Goal: Task Accomplishment & Management: Manage account settings

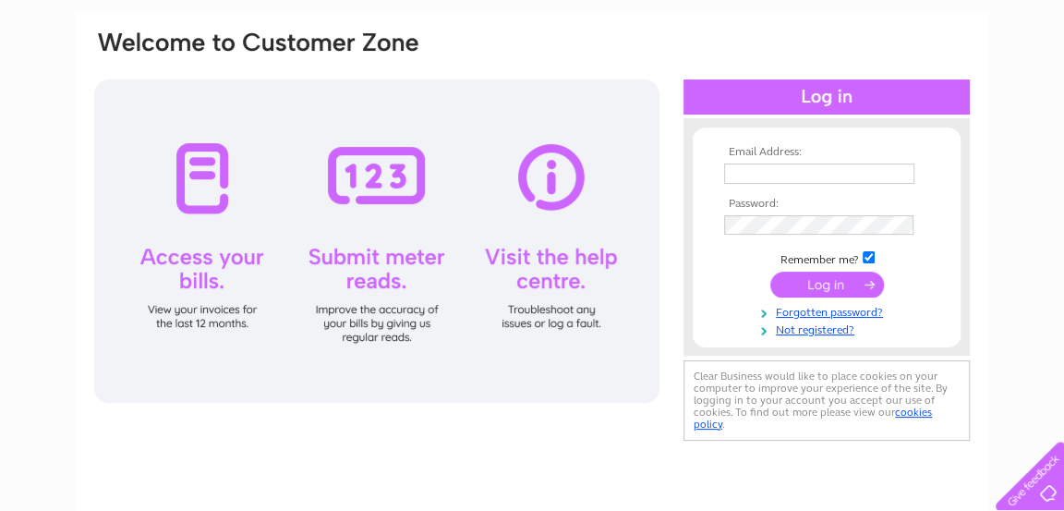
scroll to position [130, 0]
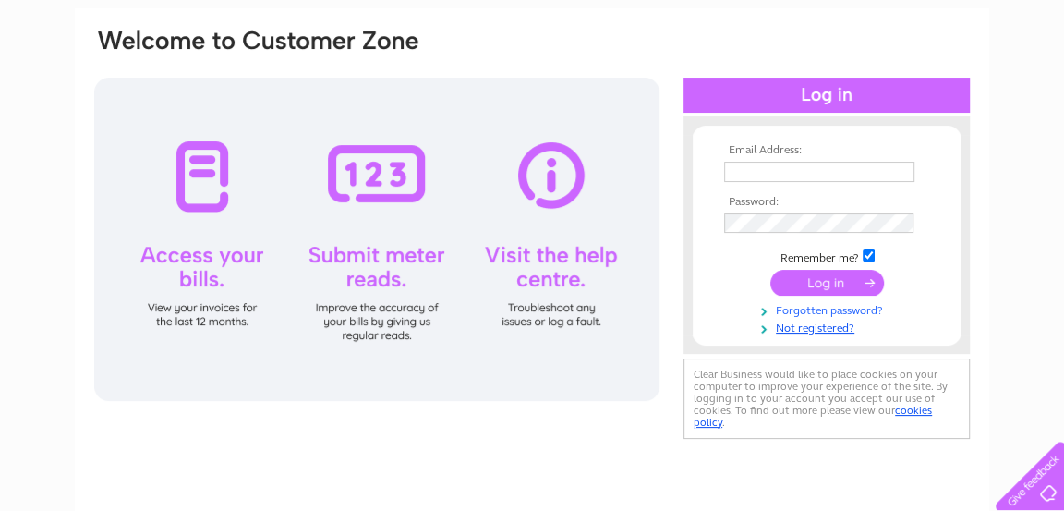
click at [799, 308] on link "Forgotten password?" at bounding box center [829, 309] width 210 height 18
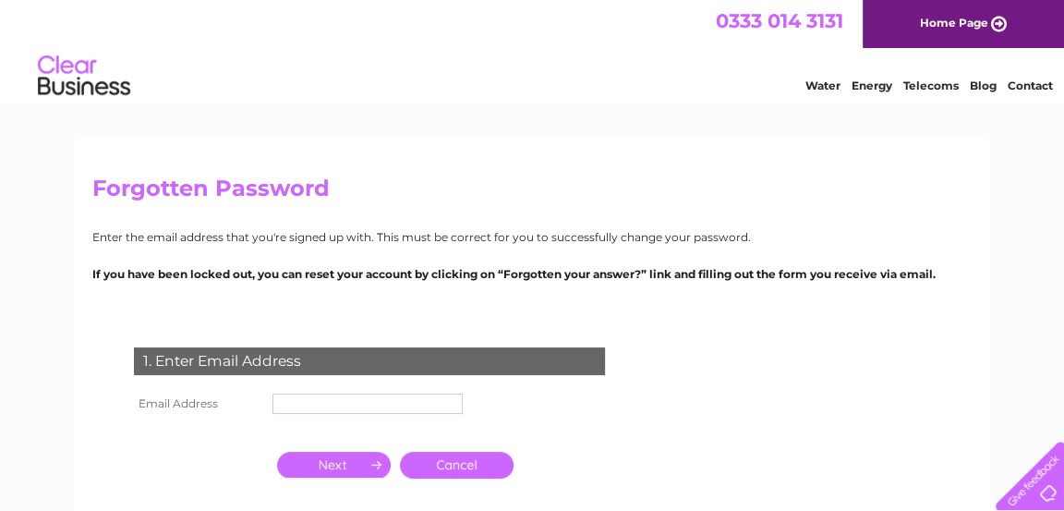
scroll to position [241, 0]
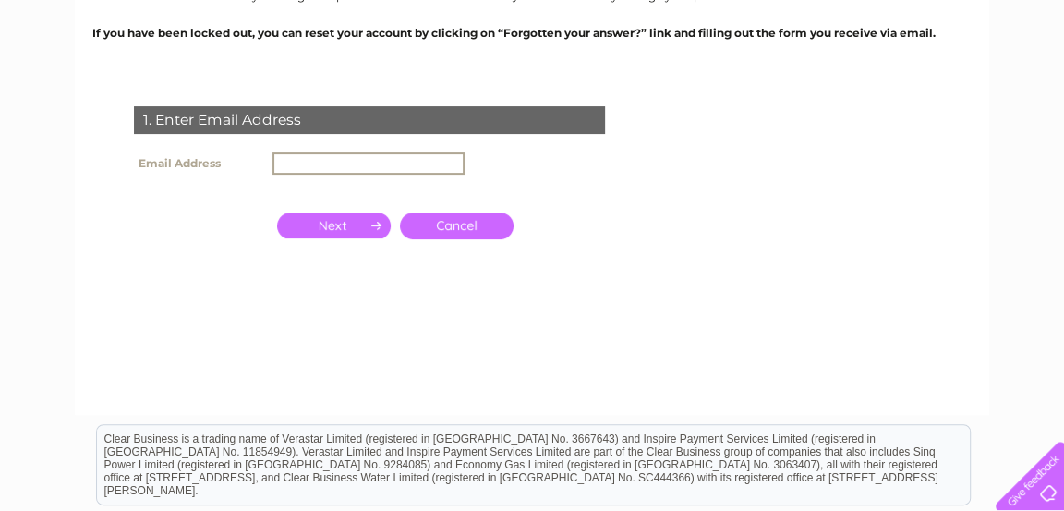
click at [292, 163] on input "text" at bounding box center [368, 163] width 192 height 22
type input "david@xfactorproperties.net"
click at [336, 220] on input "button" at bounding box center [334, 225] width 114 height 26
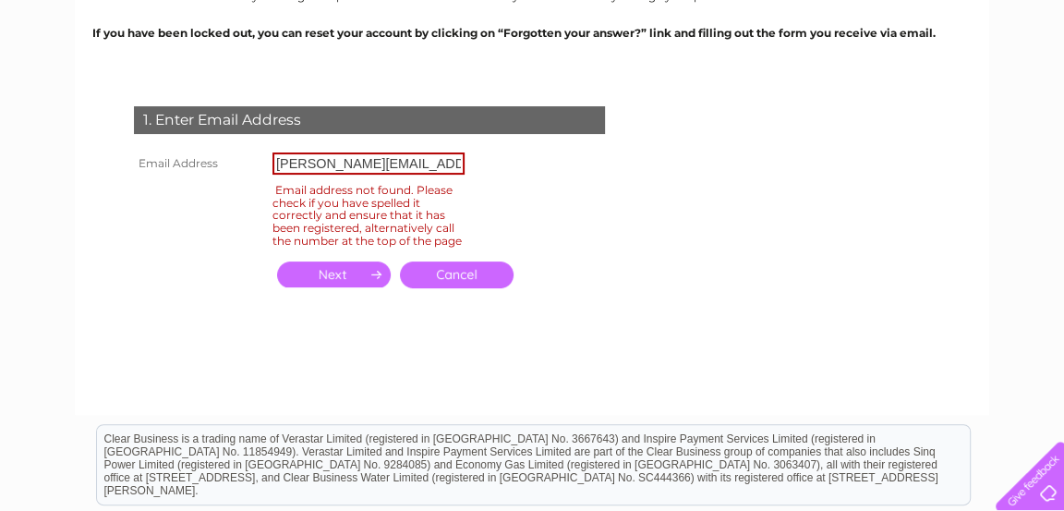
scroll to position [0, 0]
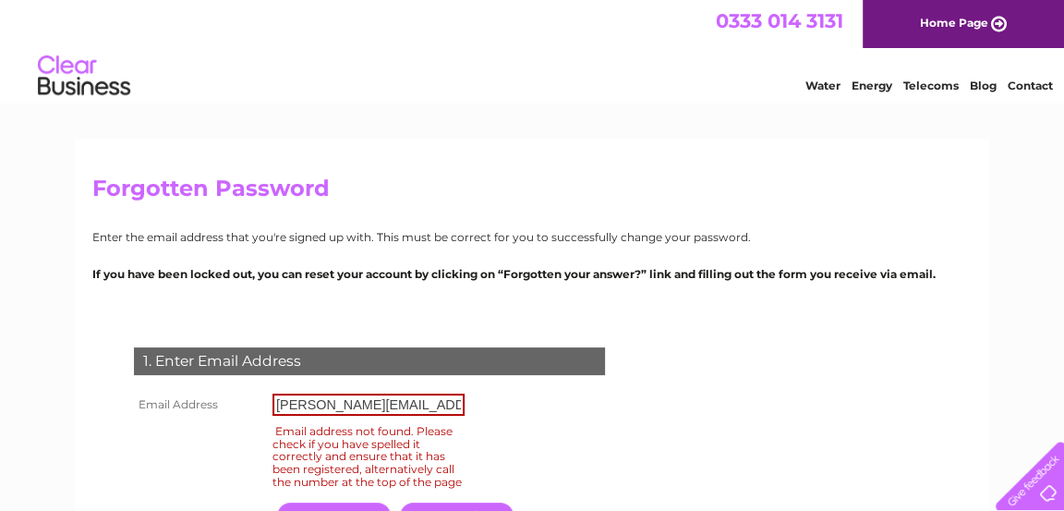
click at [952, 22] on link "Home Page" at bounding box center [963, 24] width 201 height 48
